Goal: Information Seeking & Learning: Learn about a topic

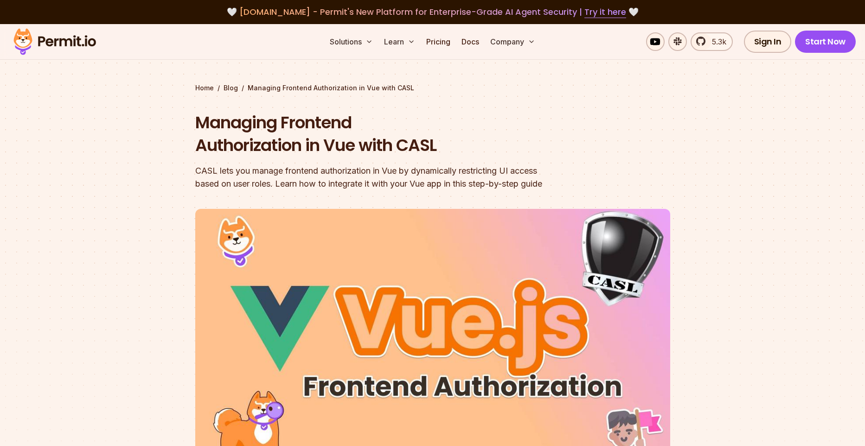
scroll to position [786, 0]
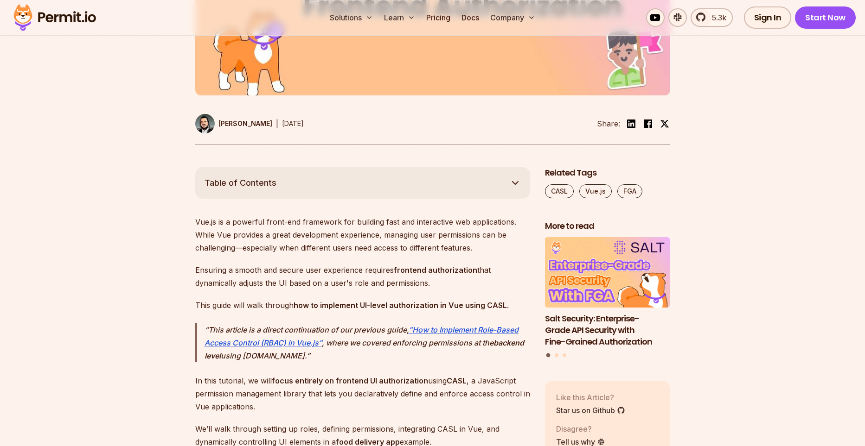
click at [374, 187] on button "Table of Contents" at bounding box center [362, 183] width 335 height 32
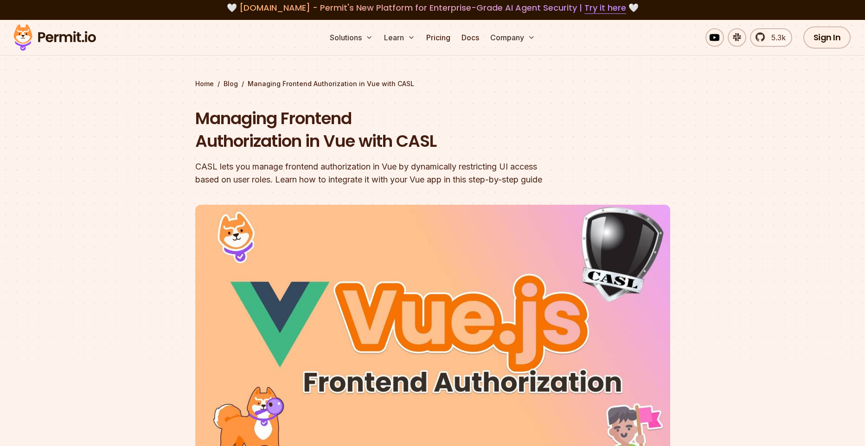
scroll to position [5, 0]
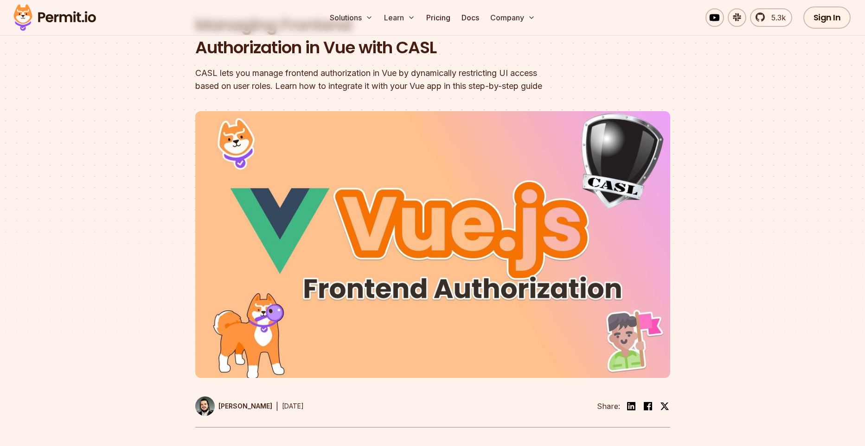
click at [374, 187] on img at bounding box center [432, 244] width 475 height 267
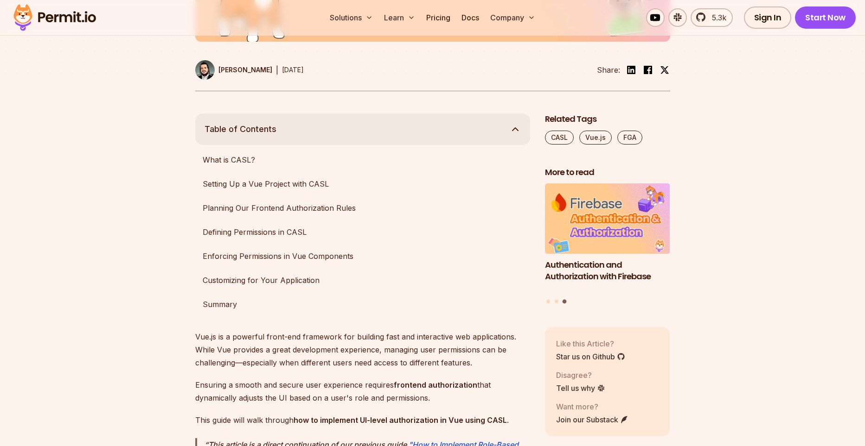
scroll to position [439, 0]
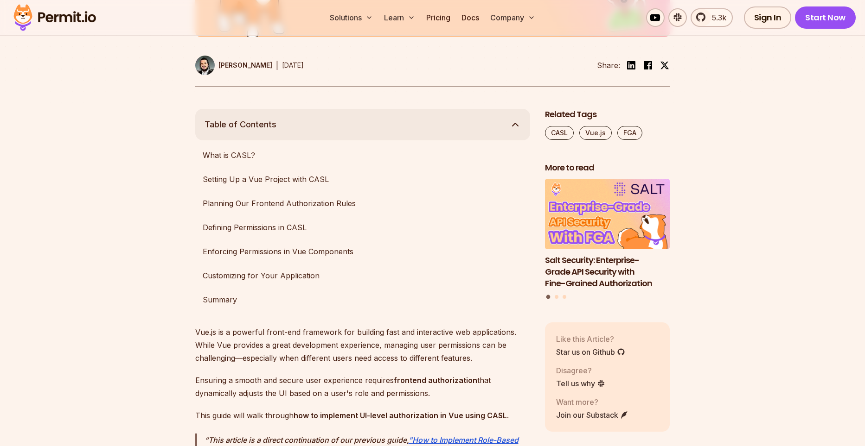
click at [331, 227] on ul "What is CASL? Setting Up a Vue Project with CASL Planning Our Frontend Authoriz…" at bounding box center [362, 227] width 335 height 163
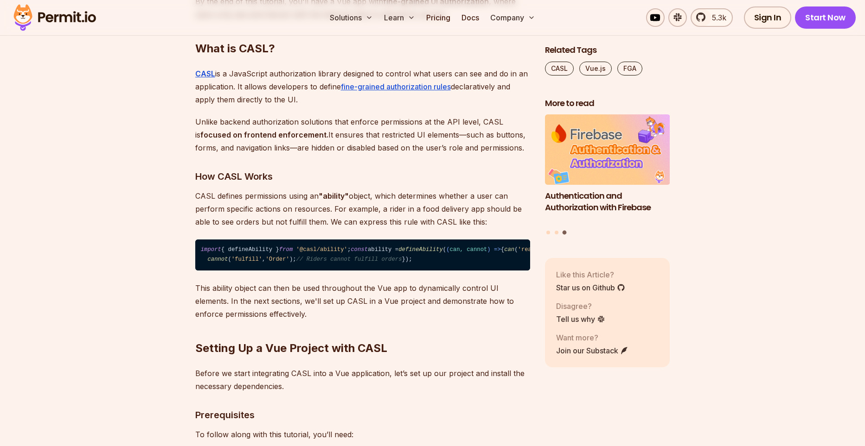
scroll to position [1075, 0]
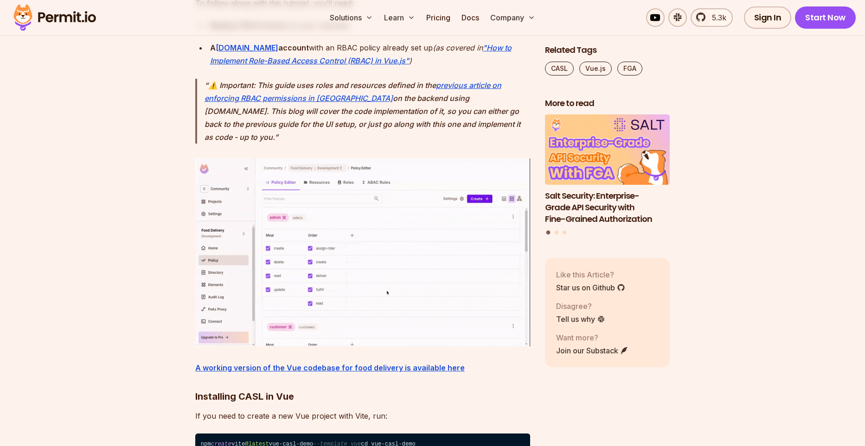
scroll to position [1514, 0]
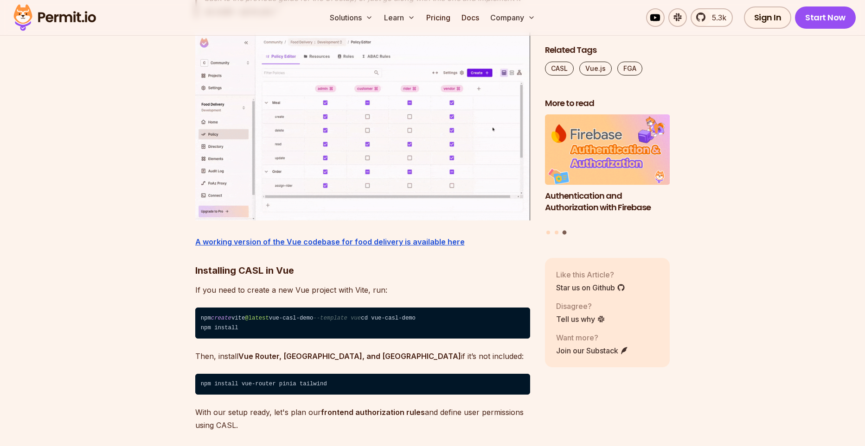
scroll to position [1634, 0]
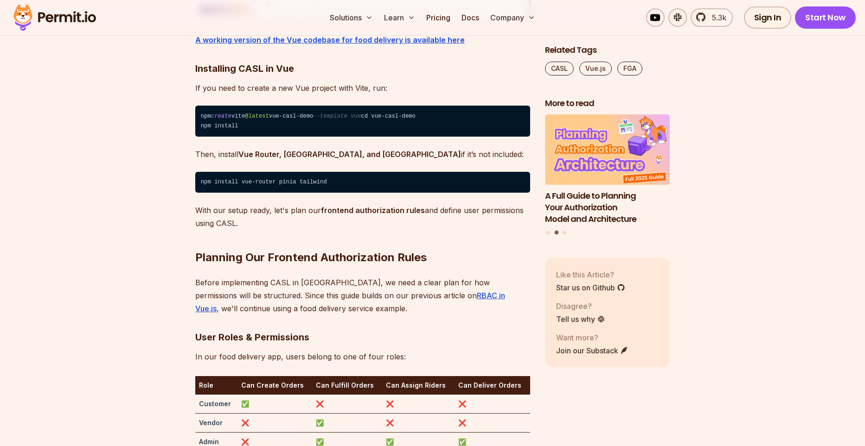
scroll to position [1844, 0]
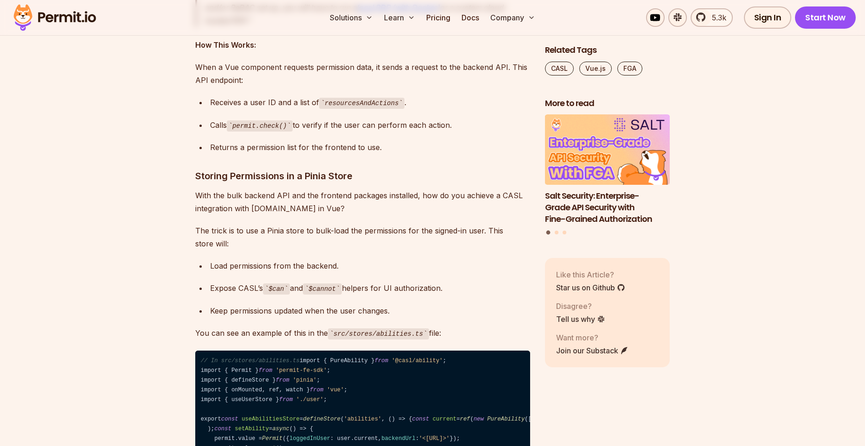
scroll to position [3341, 0]
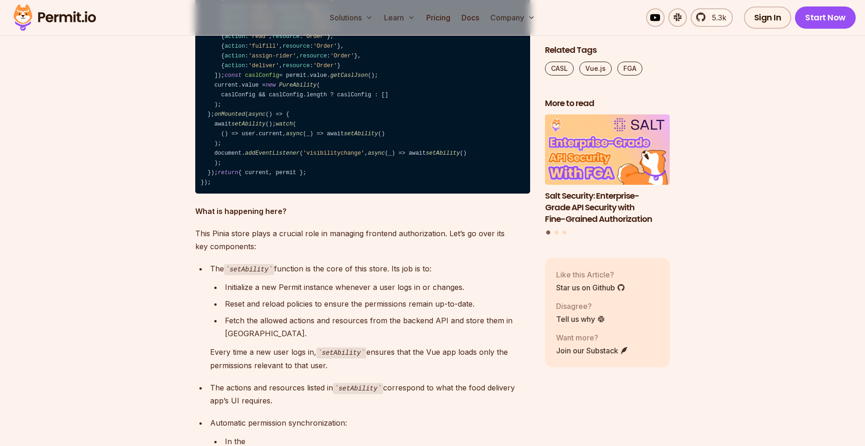
click at [332, 194] on code "// In src/stores/abilities.ts import { PureAbility } from '@casl/ability' ; imp…" at bounding box center [362, 36] width 335 height 313
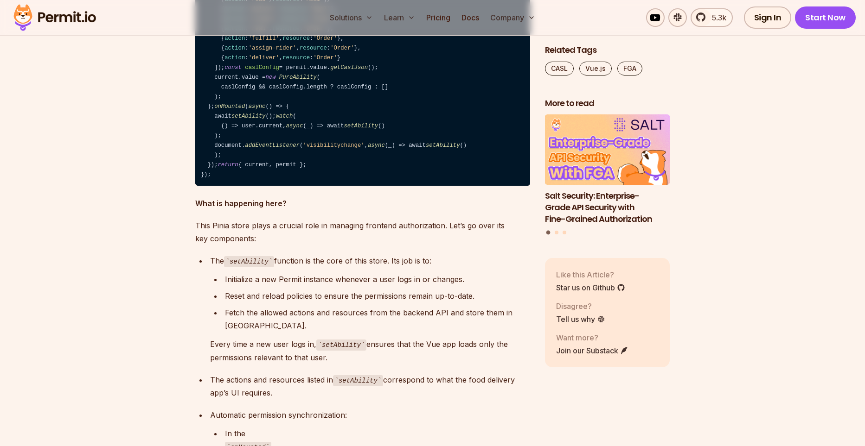
scroll to position [3820, 0]
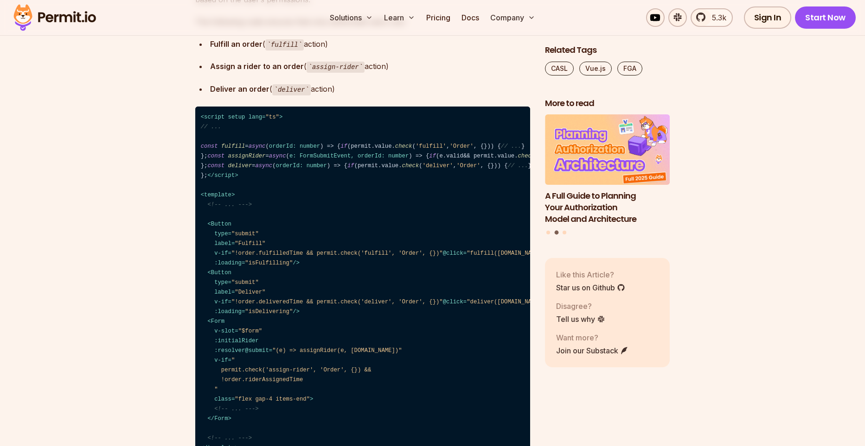
scroll to position [5229, 0]
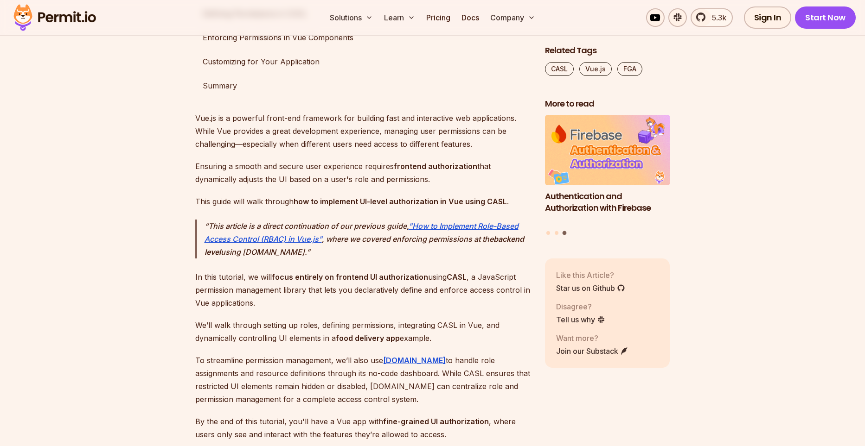
scroll to position [624, 0]
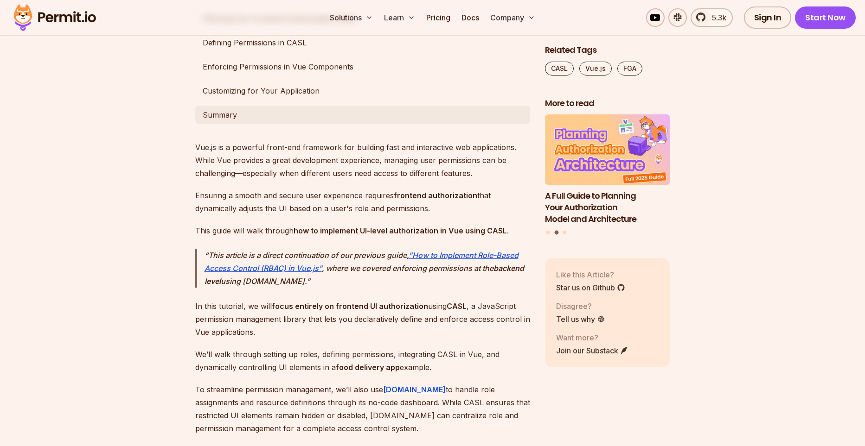
click at [391, 124] on link "Summary" at bounding box center [362, 115] width 335 height 19
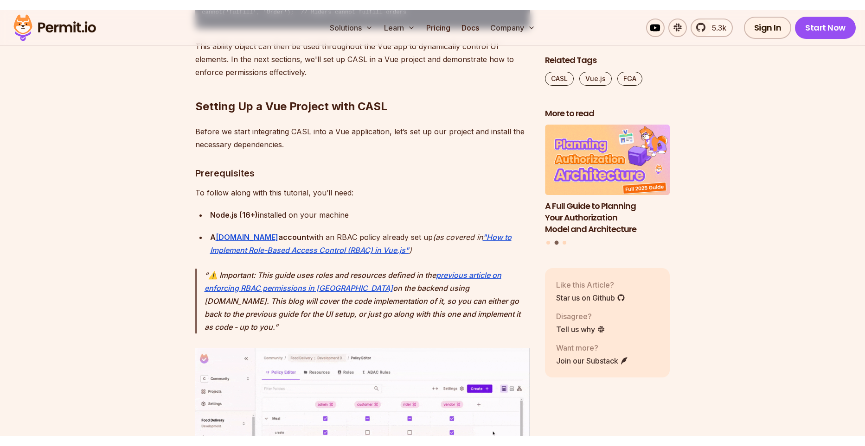
scroll to position [1441, 0]
